Goal: Task Accomplishment & Management: Manage account settings

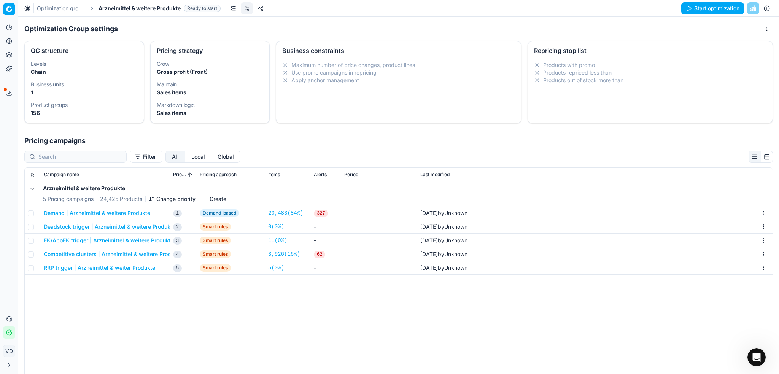
click at [63, 6] on link "Optimization groups" at bounding box center [61, 9] width 49 height 8
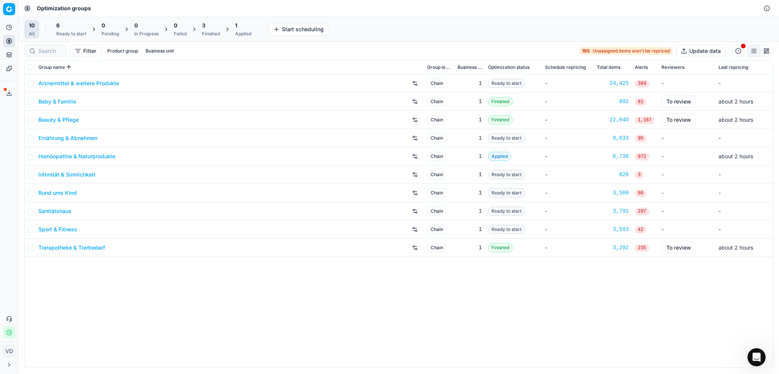
click at [68, 228] on link "Sport & Fitness" at bounding box center [57, 229] width 39 height 8
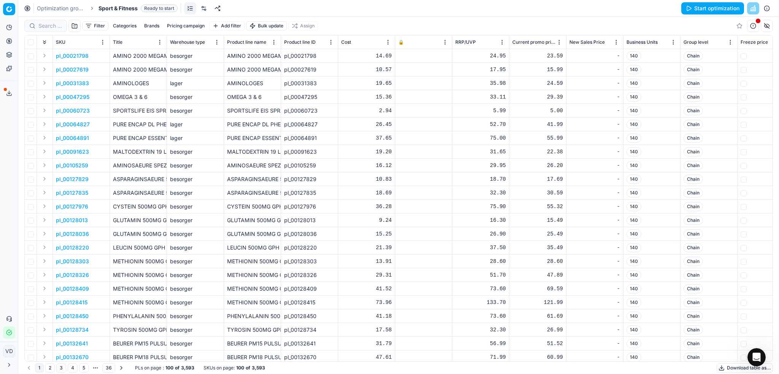
click at [203, 8] on link at bounding box center [204, 8] width 12 height 12
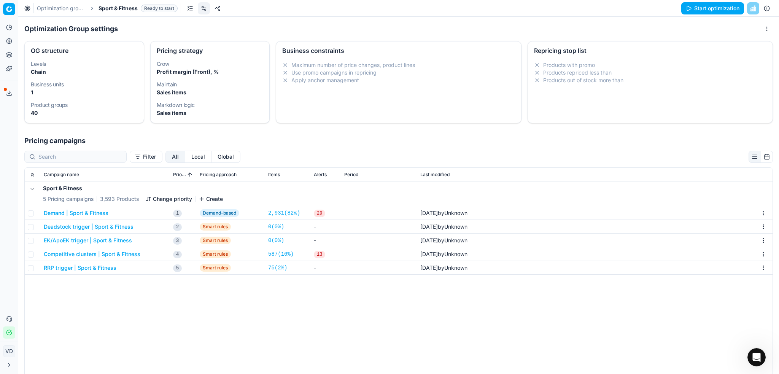
click at [98, 213] on button "Demand | Sport & Fitness" at bounding box center [76, 213] width 65 height 8
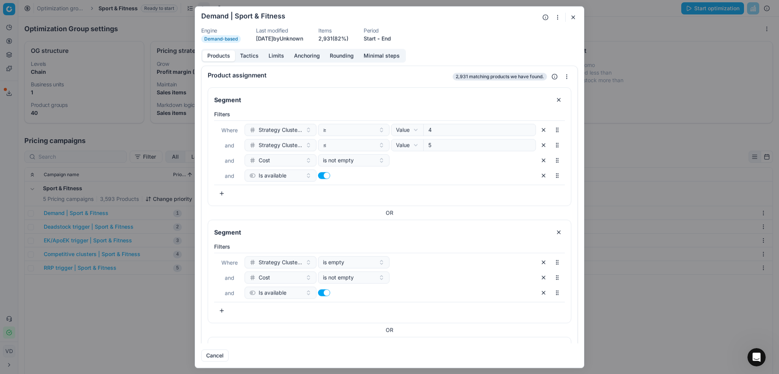
click at [251, 55] on button "Tactics" at bounding box center [249, 55] width 29 height 11
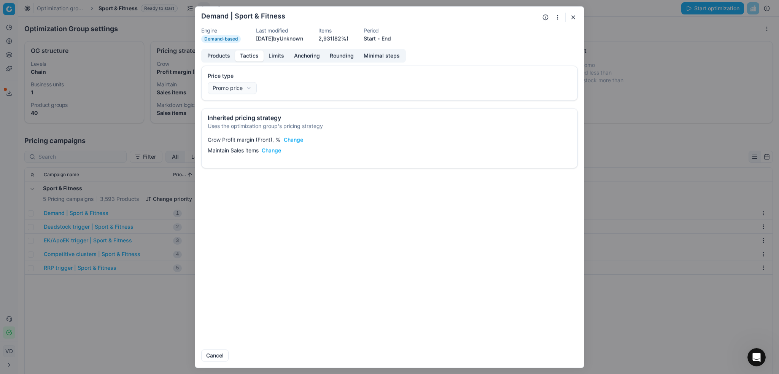
click at [289, 136] on button "Change" at bounding box center [293, 140] width 19 height 8
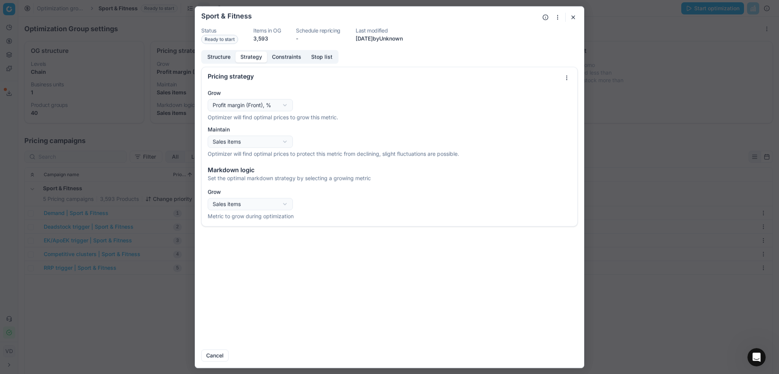
click at [254, 55] on button "Strategy" at bounding box center [251, 56] width 32 height 11
click at [270, 104] on div "Oprimization group is saving... Sport & Fitness Status Ready to start Items in …" at bounding box center [389, 187] width 779 height 374
select select "sales_items"
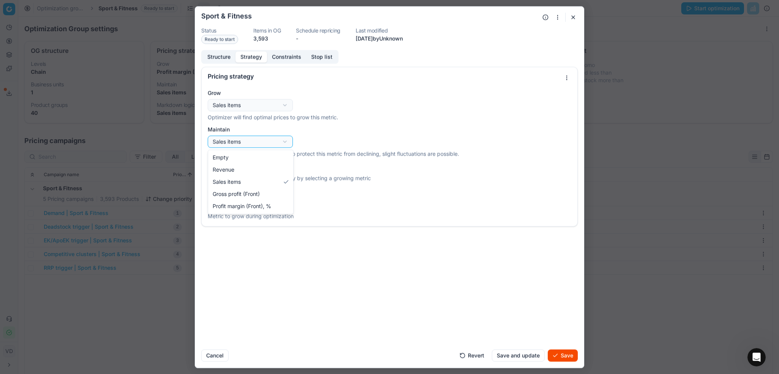
click at [273, 145] on div "Oprimization group is saving... Sport & Fitness Status Ready to start Items in …" at bounding box center [389, 187] width 779 height 374
select select "gross_profit"
click at [553, 354] on button "Save" at bounding box center [562, 355] width 30 height 12
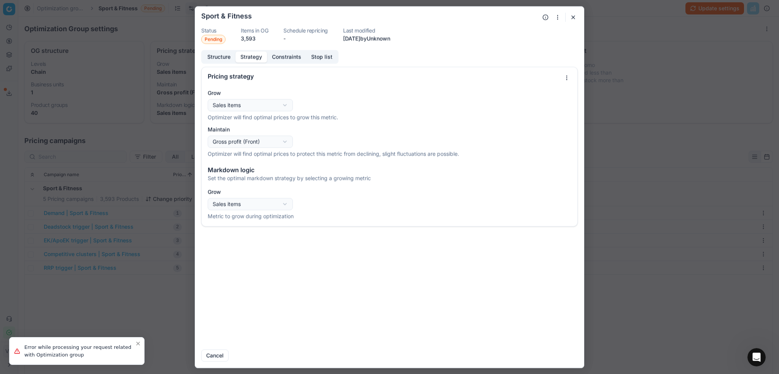
click at [577, 17] on form "Oprimization group is saving... Sport & Fitness Status Pending Items in OG 3,59…" at bounding box center [389, 186] width 389 height 361
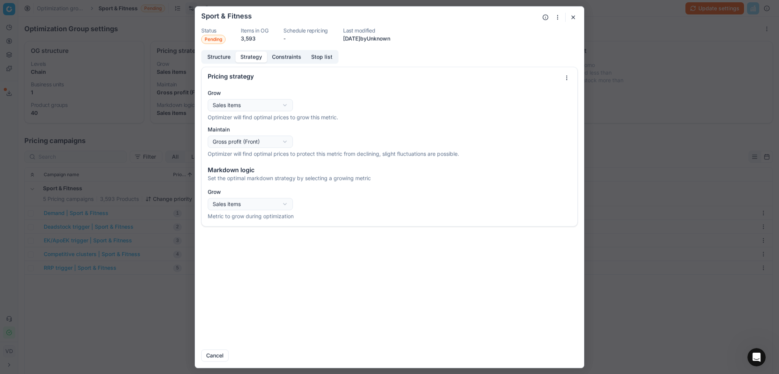
click at [574, 17] on button "button" at bounding box center [572, 17] width 9 height 9
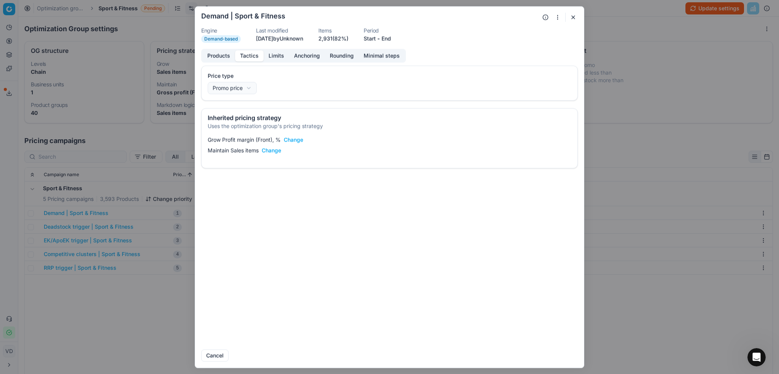
click at [573, 17] on button "button" at bounding box center [572, 17] width 9 height 9
